Goal: Browse casually

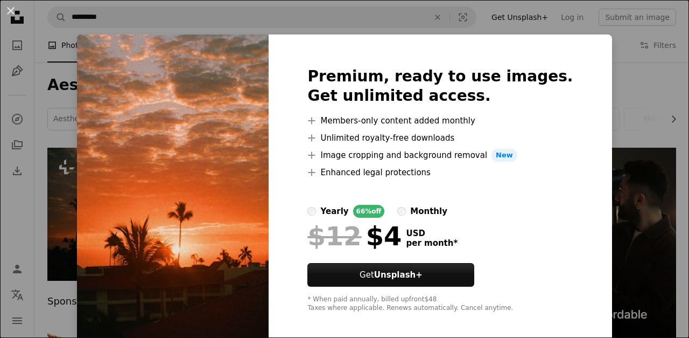
scroll to position [7, 0]
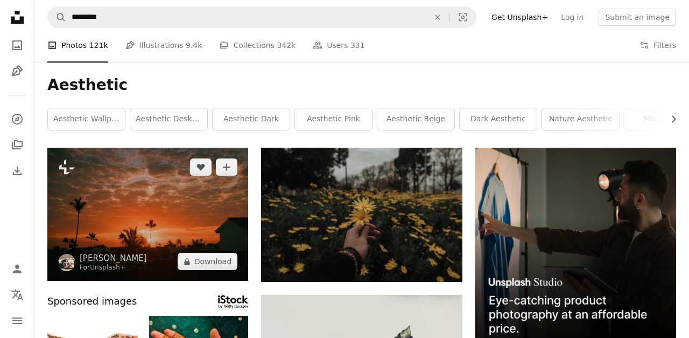
click at [137, 211] on img at bounding box center [147, 214] width 201 height 133
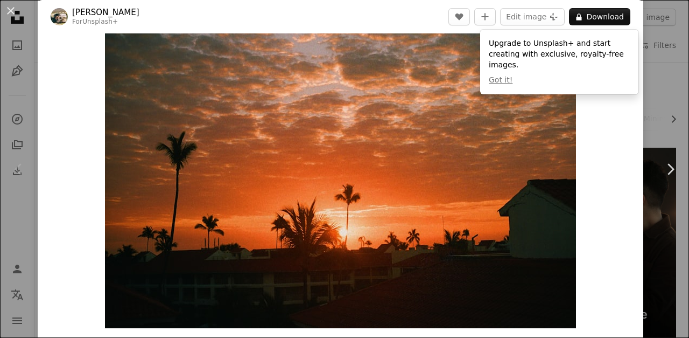
scroll to position [30, 0]
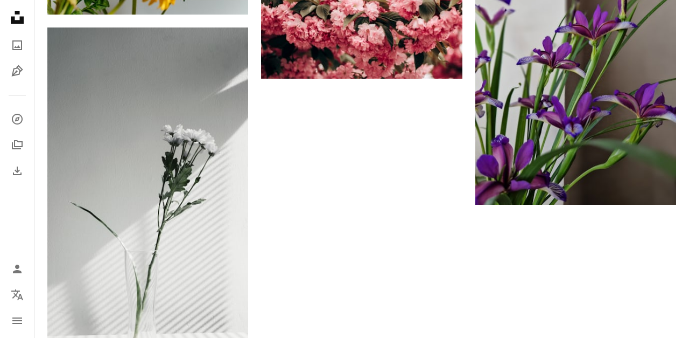
scroll to position [2061, 0]
